Goal: Information Seeking & Learning: Learn about a topic

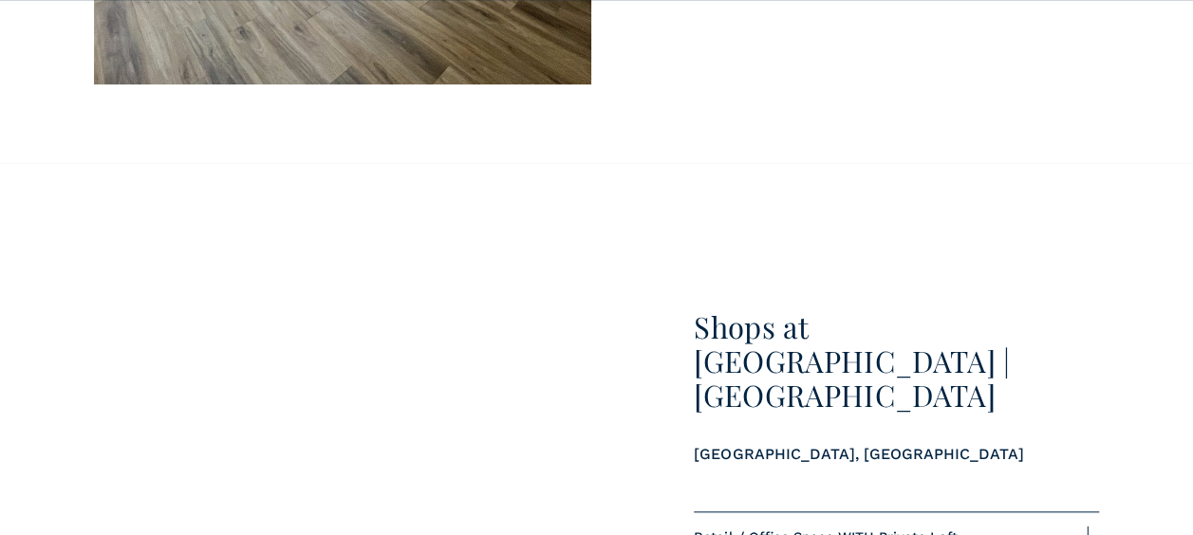
scroll to position [4289, 0]
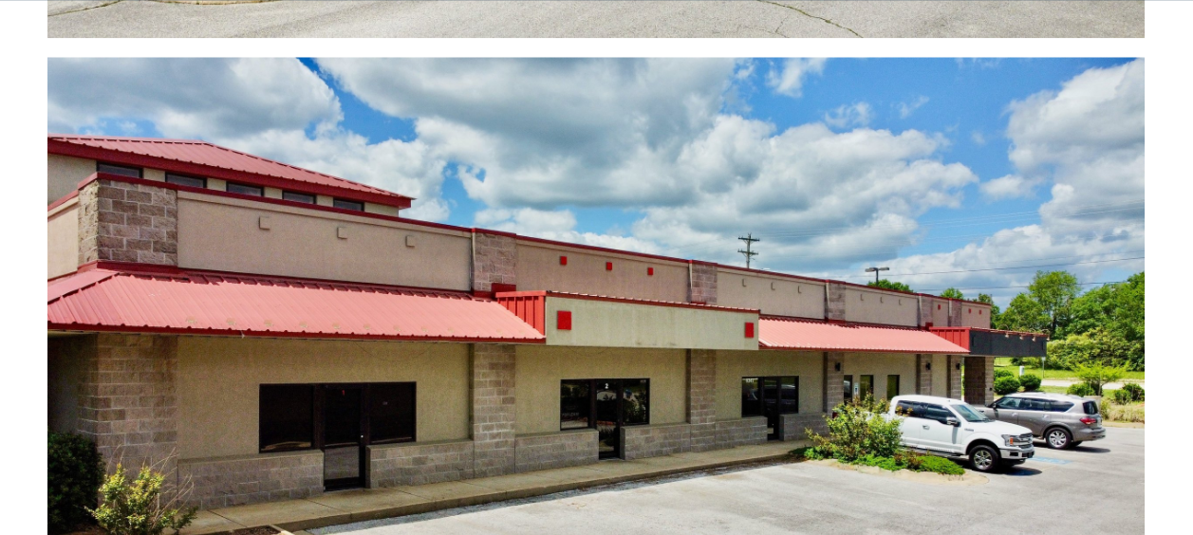
scroll to position [1082, 0]
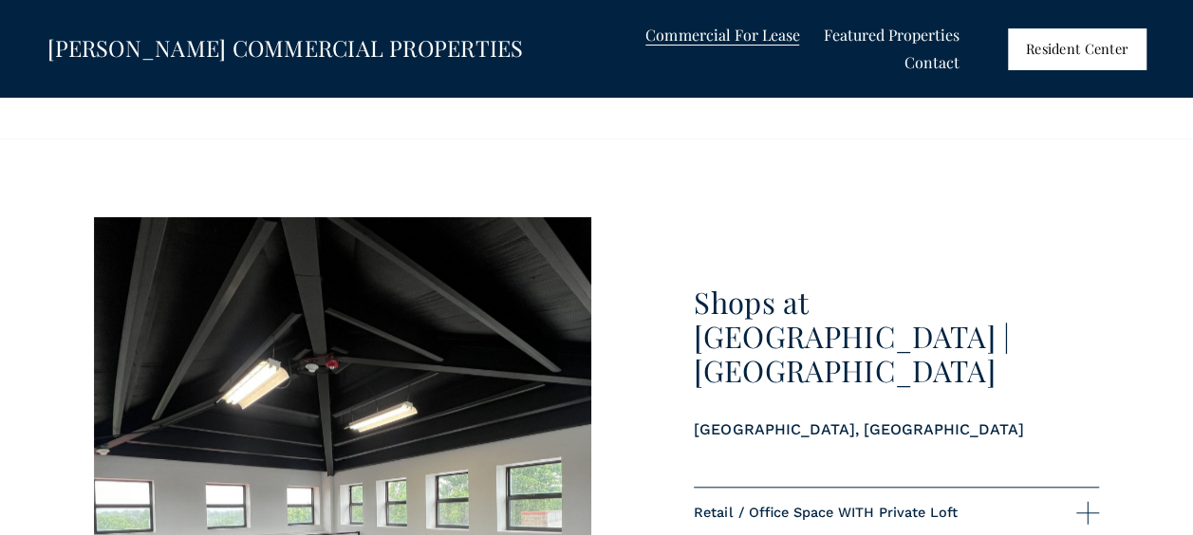
scroll to position [4289, 0]
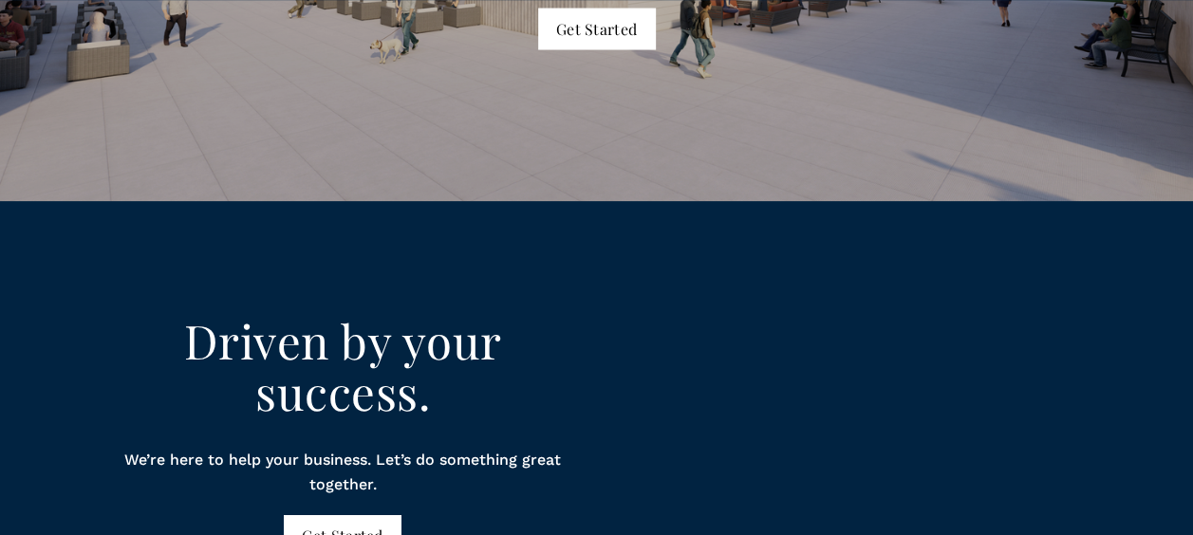
scroll to position [5522, 0]
